Goal: Find specific page/section: Find specific page/section

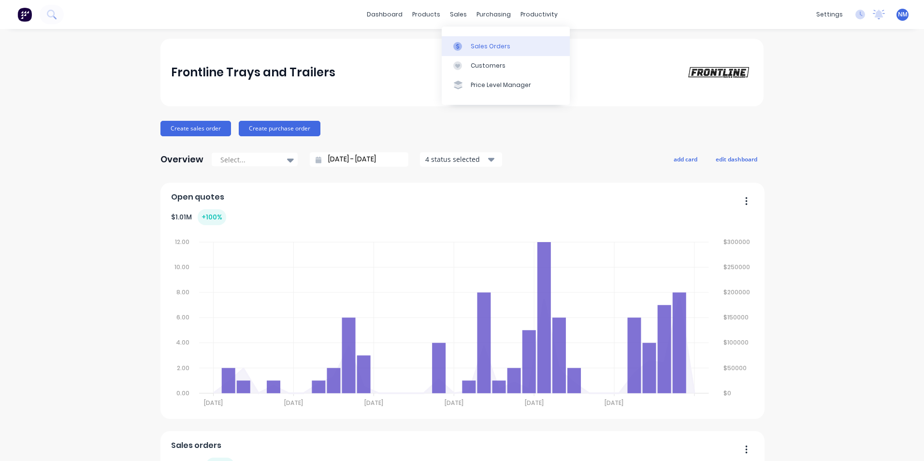
click at [472, 48] on div "Sales Orders" at bounding box center [491, 46] width 40 height 9
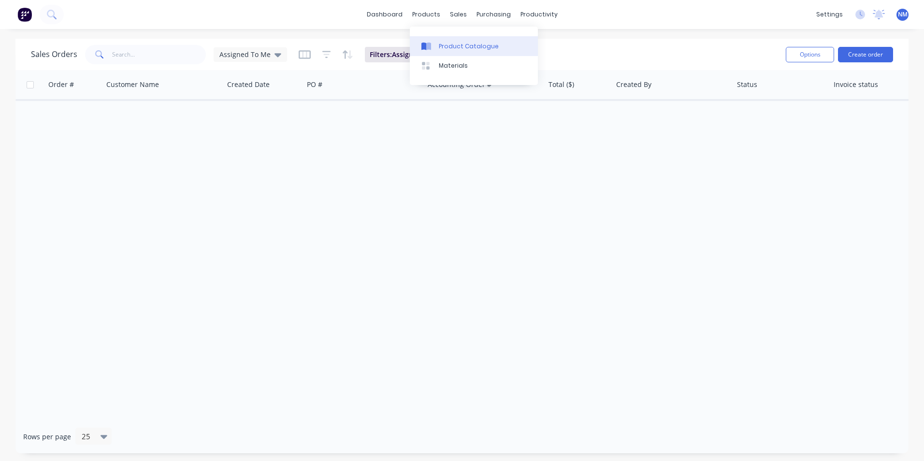
click at [440, 46] on div "Product Catalogue" at bounding box center [469, 46] width 60 height 9
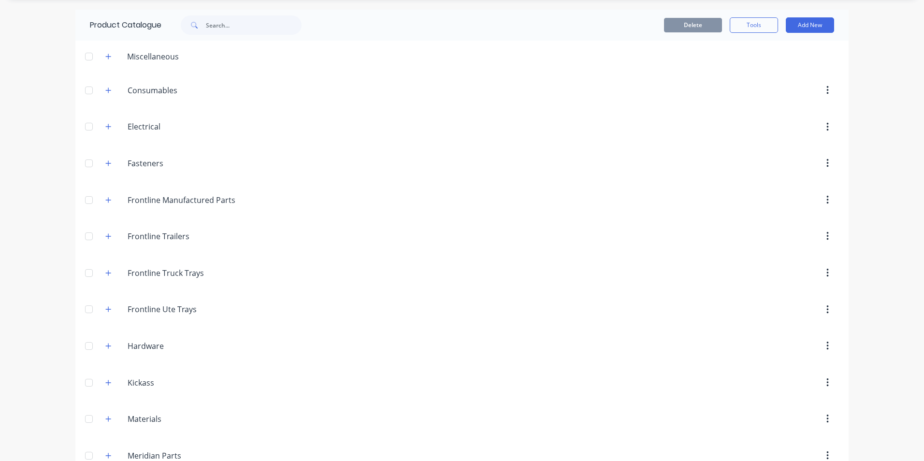
scroll to position [145, 0]
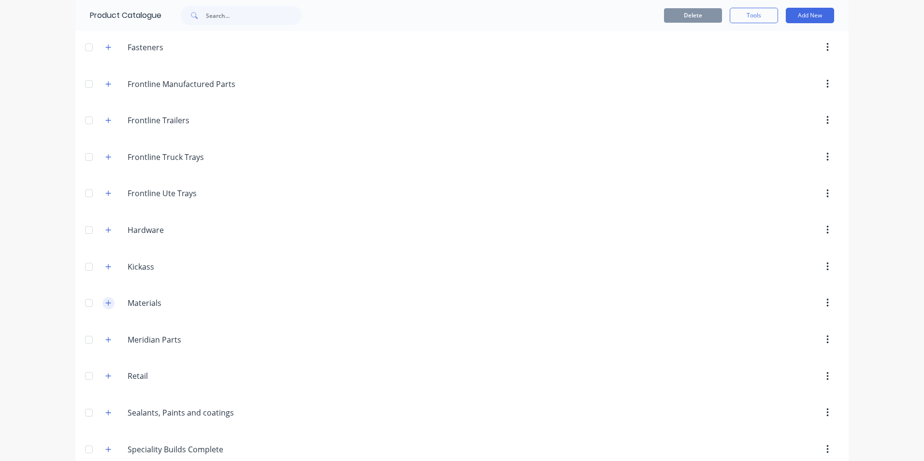
click at [106, 304] on icon "button" at bounding box center [108, 303] width 6 height 7
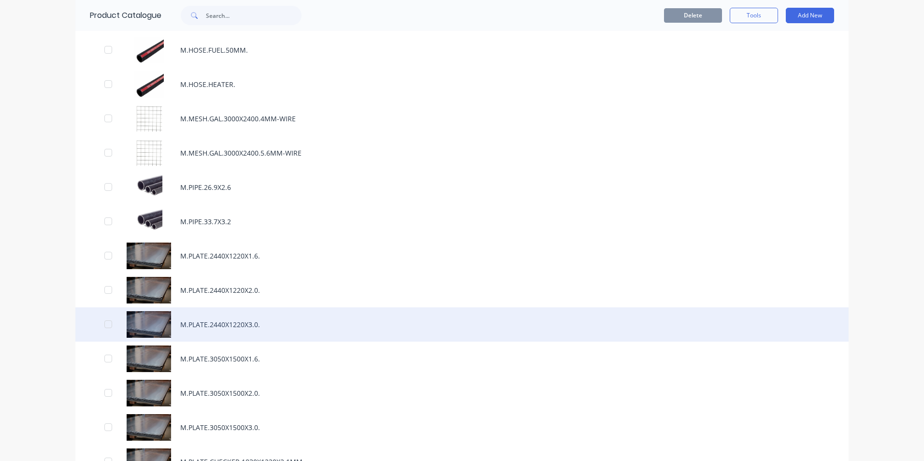
scroll to position [1015, 0]
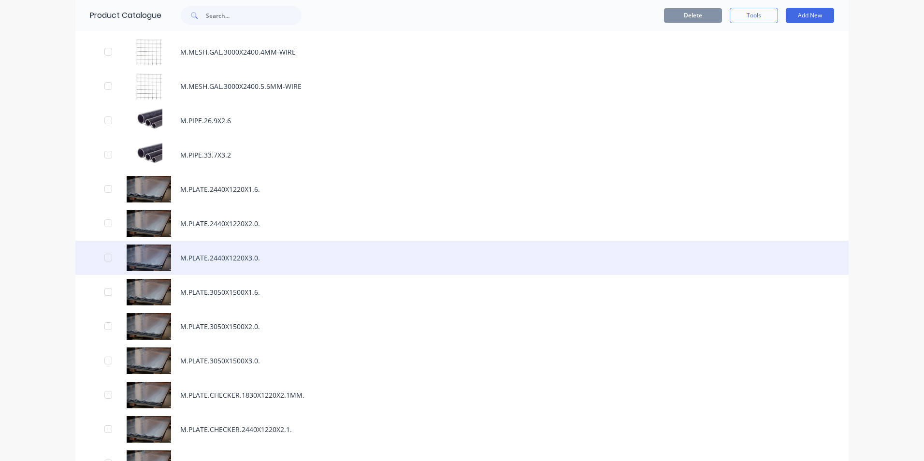
click at [219, 261] on div "M.PLATE.2440X1220X3.0." at bounding box center [461, 258] width 773 height 34
